Goal: Task Accomplishment & Management: Use online tool/utility

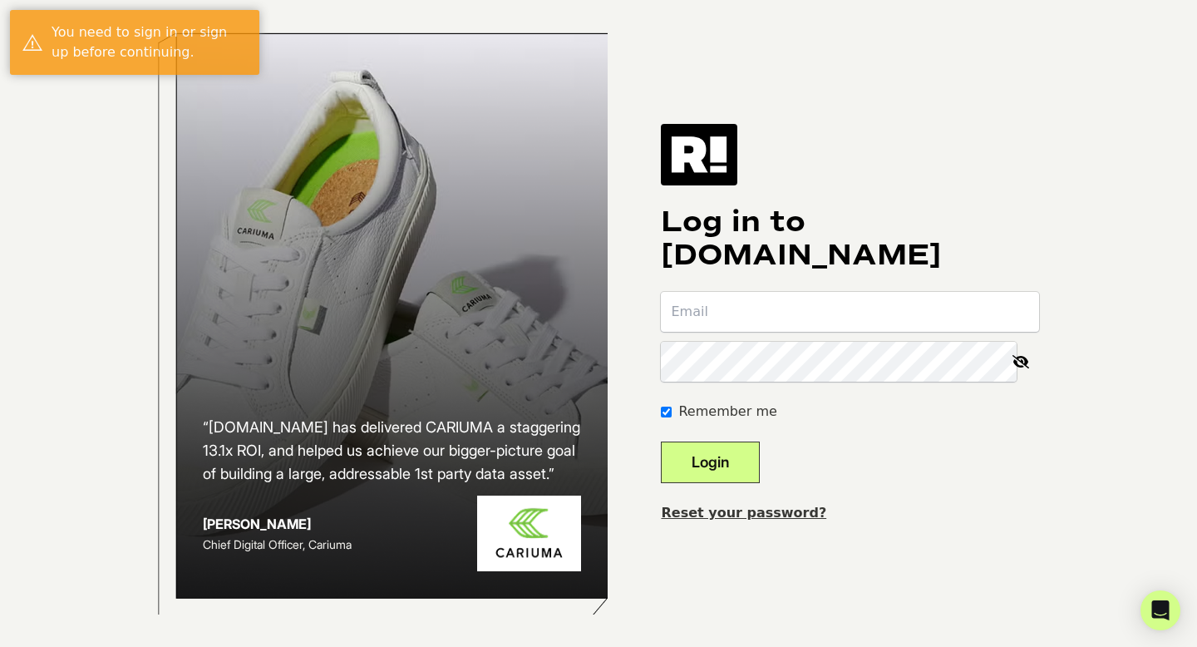
type input "[PERSON_NAME][EMAIL_ADDRESS][DOMAIN_NAME]"
click at [736, 449] on button "Login" at bounding box center [710, 462] width 99 height 42
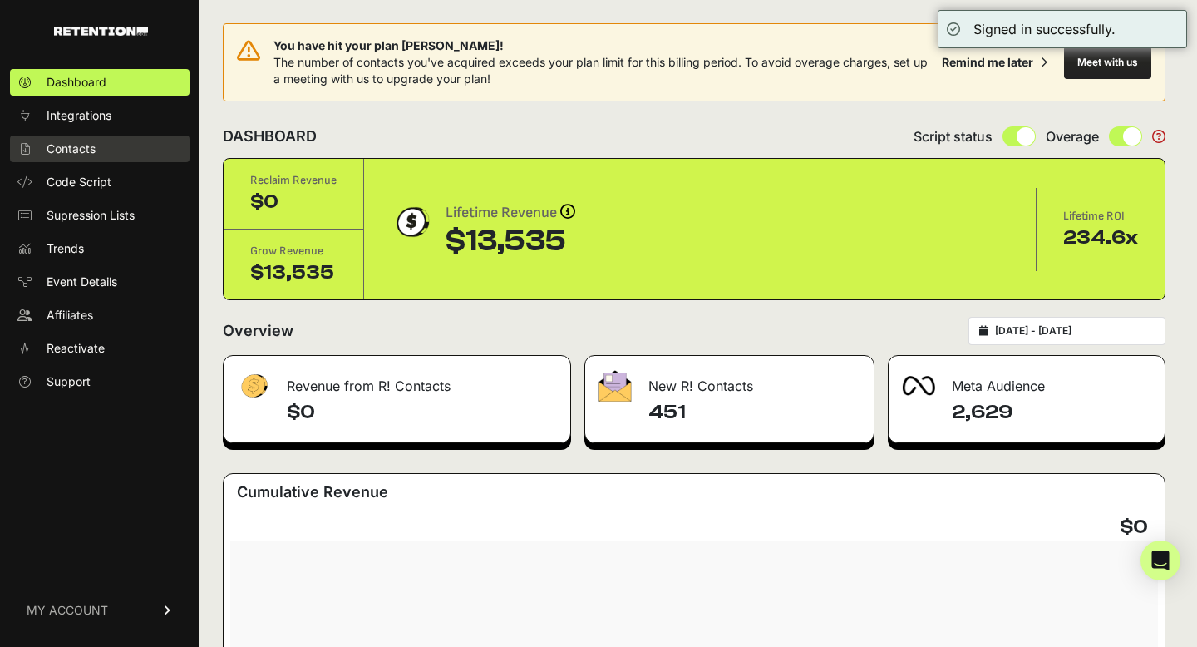
click at [87, 142] on span "Contacts" at bounding box center [71, 148] width 49 height 17
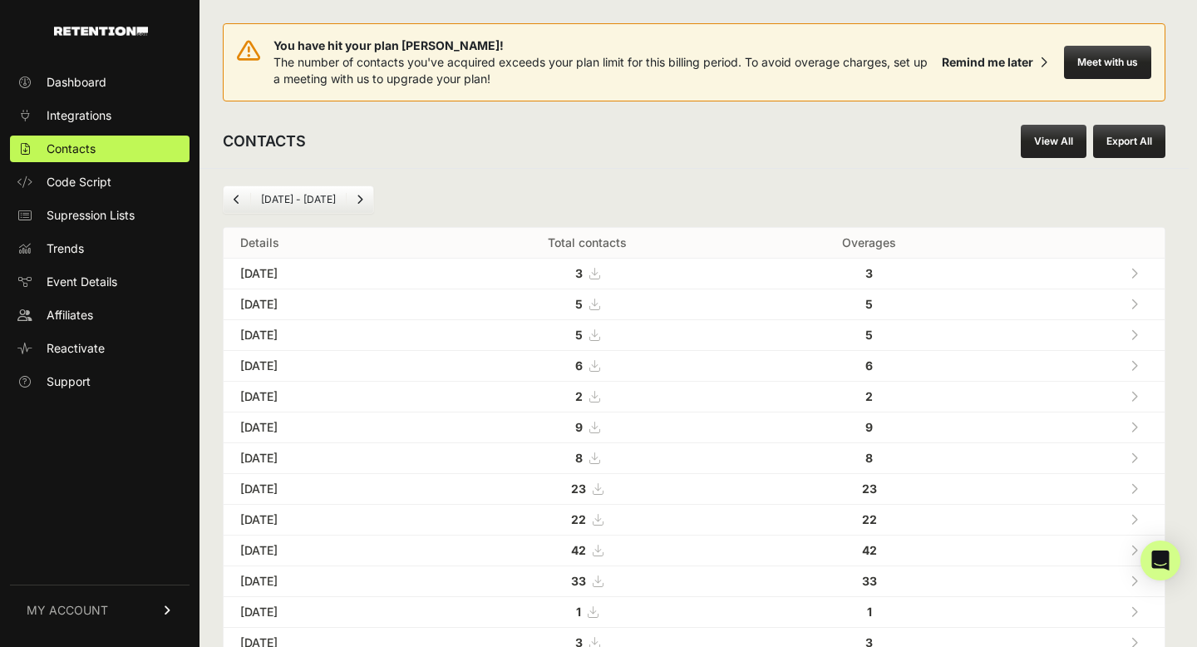
click at [1127, 141] on button "Export All" at bounding box center [1129, 141] width 72 height 33
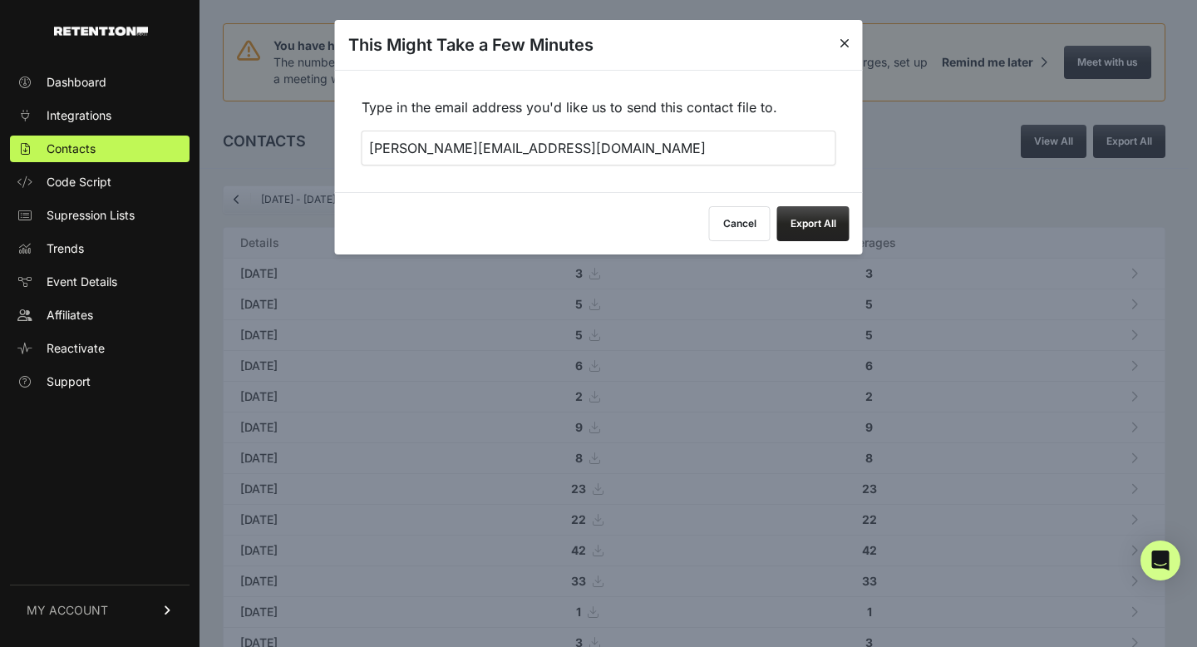
click at [807, 223] on button "Export All" at bounding box center [813, 223] width 72 height 35
